Goal: Register for event/course

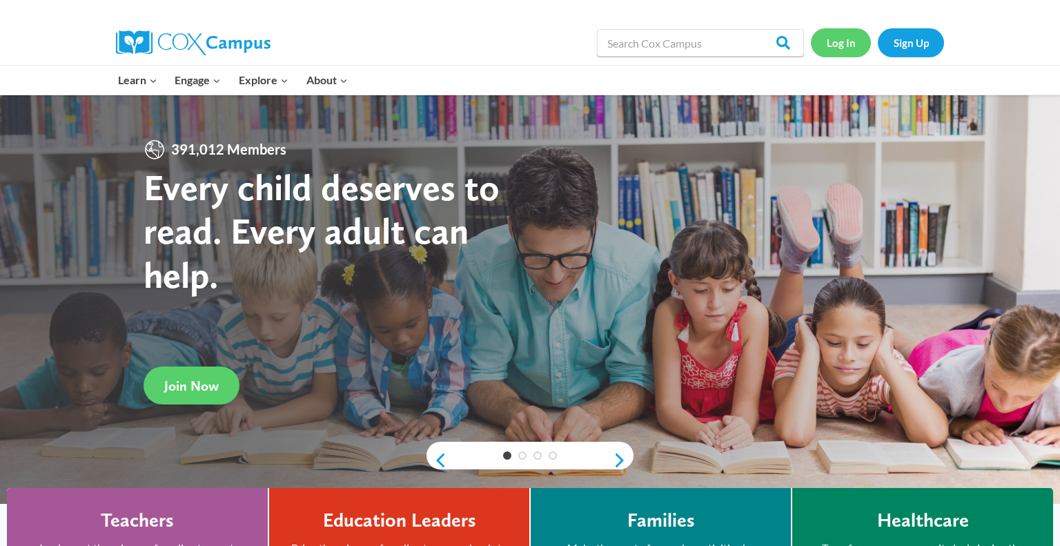
click at [829, 43] on link "Log In" at bounding box center [841, 42] width 60 height 28
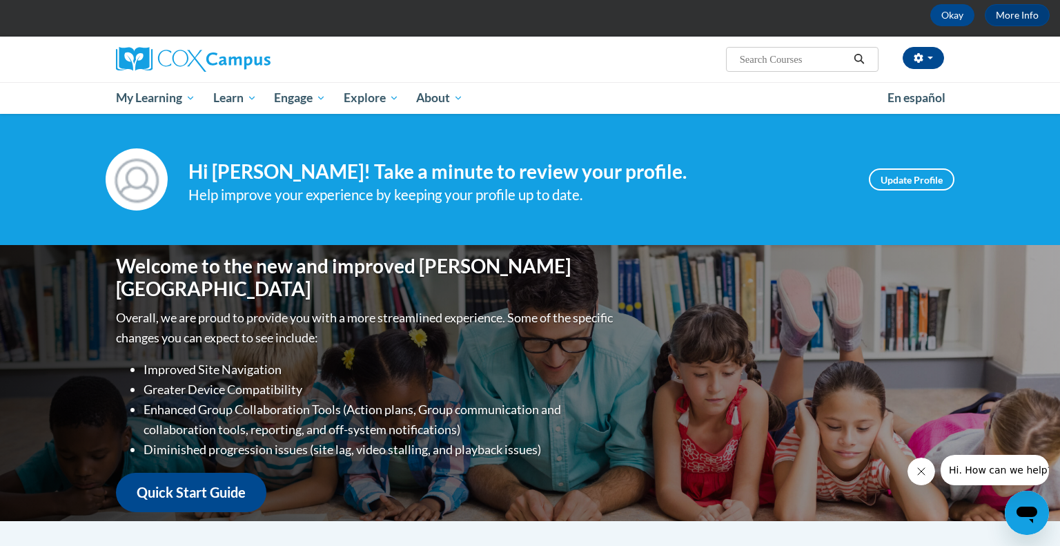
scroll to position [8, 0]
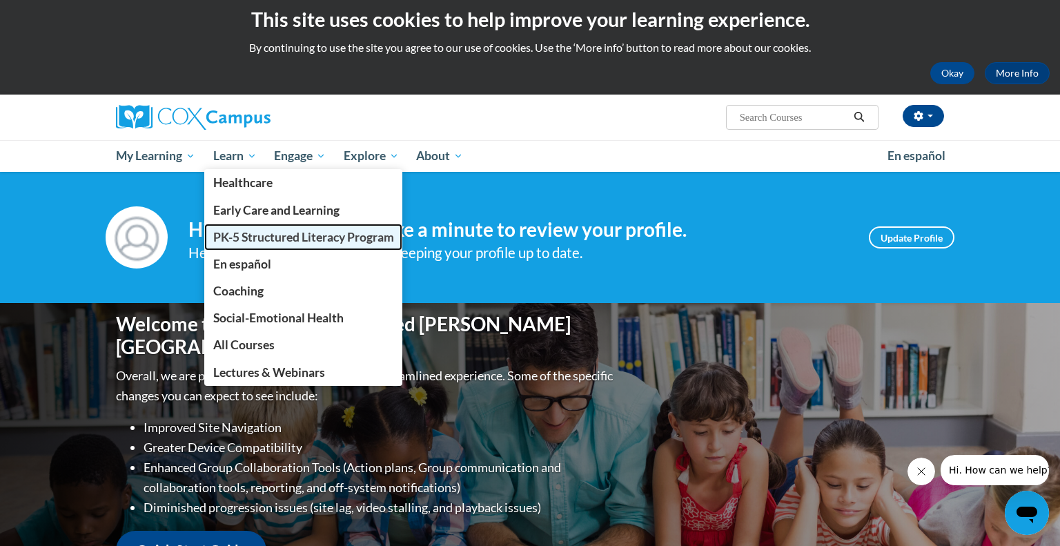
click at [243, 233] on span "PK-5 Structured Literacy Program" at bounding box center [303, 237] width 181 height 14
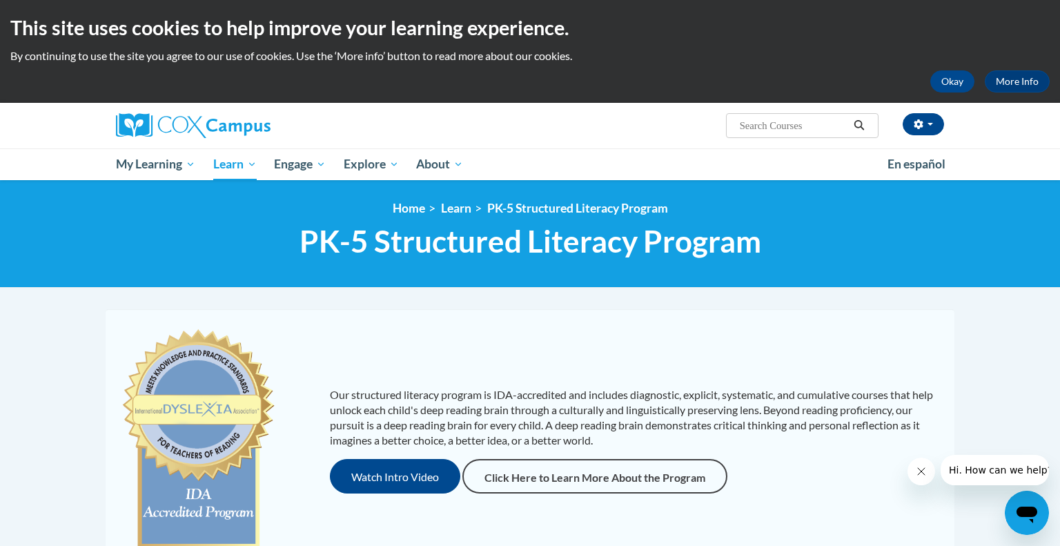
click at [847, 342] on div "Our structured literacy program is IDA-accredited and includes diagnostic, expl…" at bounding box center [530, 440] width 842 height 235
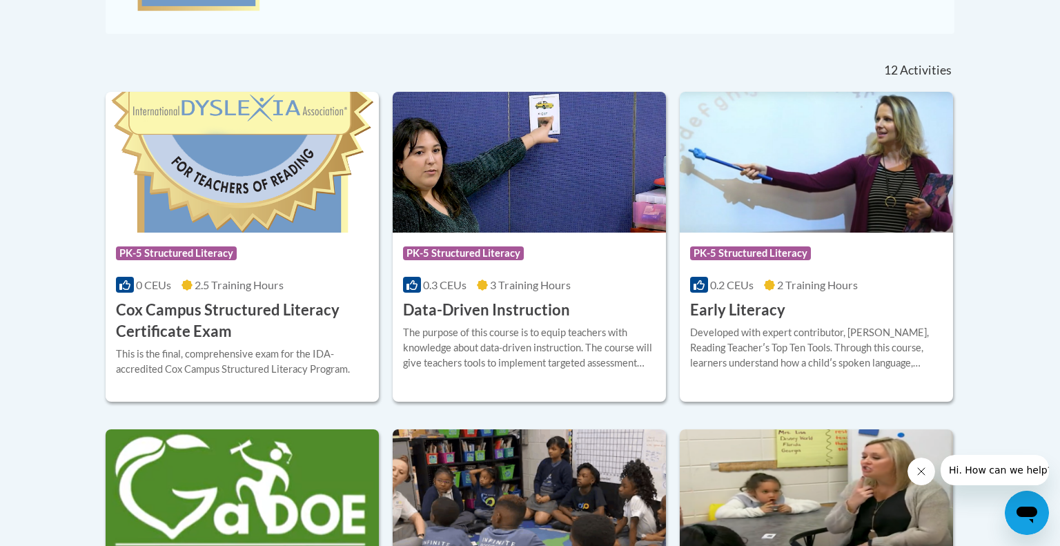
scroll to position [525, 0]
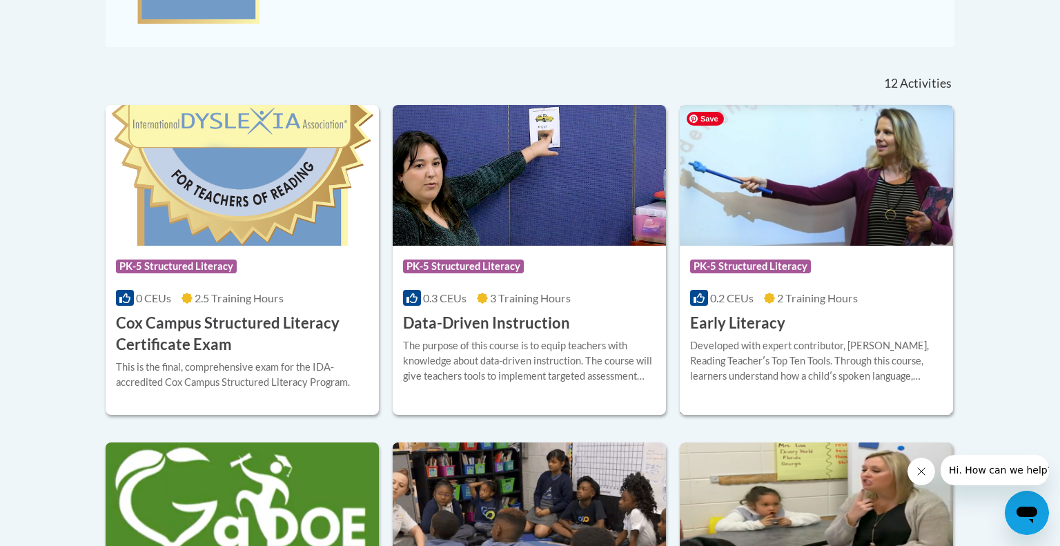
click at [878, 151] on img at bounding box center [816, 175] width 273 height 141
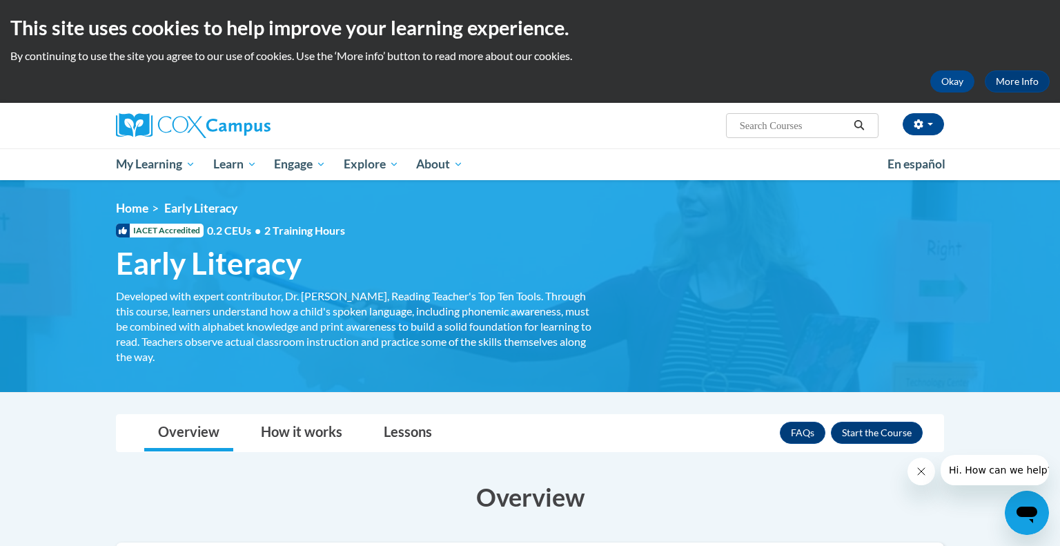
click at [633, 144] on div "[PERSON_NAME] ([GEOGRAPHIC_DATA]/[GEOGRAPHIC_DATA] UTC-05:00) My Profile Inbox …" at bounding box center [530, 126] width 870 height 46
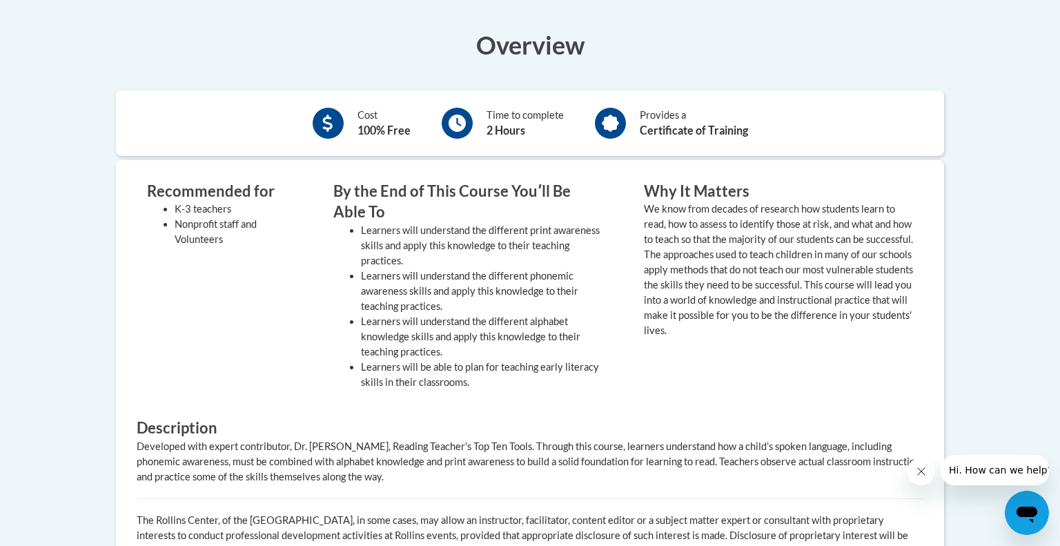
scroll to position [452, 0]
